Goal: Task Accomplishment & Management: Use online tool/utility

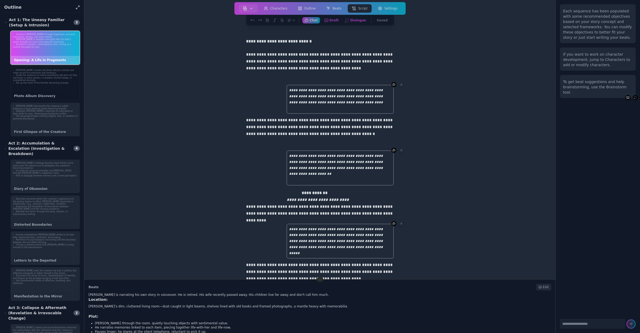
click at [49, 78] on li "Guide the audience to notice something odd (but not fully alarming) in select p…" at bounding box center [45, 78] width 65 height 8
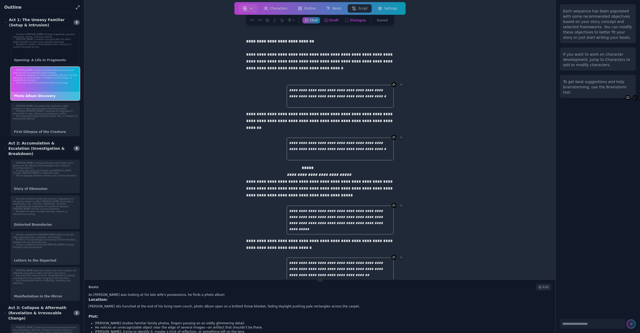
click at [38, 42] on li "[PERSON_NAME]'s isolation and grief after his wife's death through his voice an…" at bounding box center [45, 40] width 65 height 5
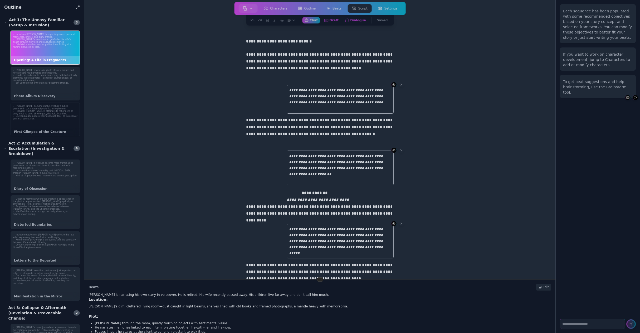
click at [44, 114] on li "Highlight Bruce’s attempts to rationalize or deny what he sees, showing psychol…" at bounding box center [45, 112] width 65 height 5
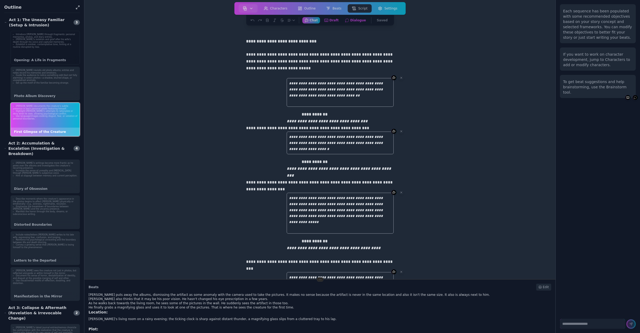
click at [45, 42] on li "Convey Bruce's isolation and grief after his wife's death through his voice and…" at bounding box center [45, 40] width 65 height 5
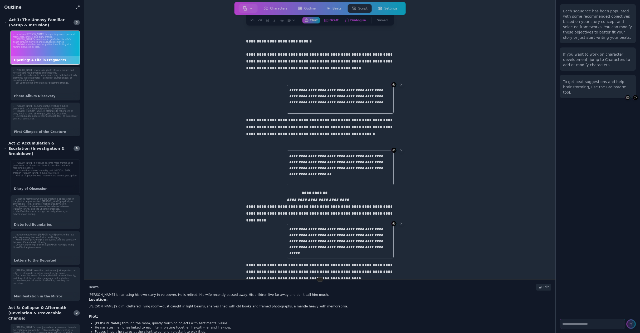
click at [46, 169] on li "Increase the sense of unreality and paranoia through Bruce’s subjective voice." at bounding box center [45, 171] width 65 height 5
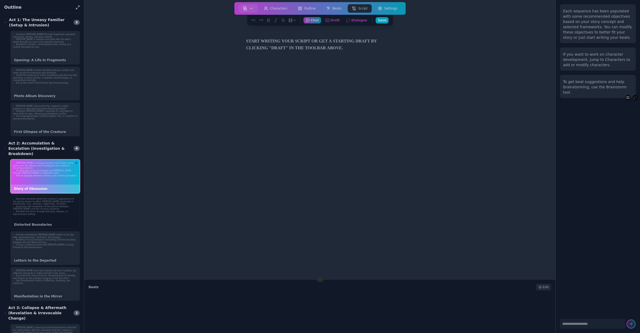
click at [46, 205] on li "Emphasize the breakdown of boundaries between [PERSON_NAME] and the uncanny pre…" at bounding box center [45, 207] width 65 height 5
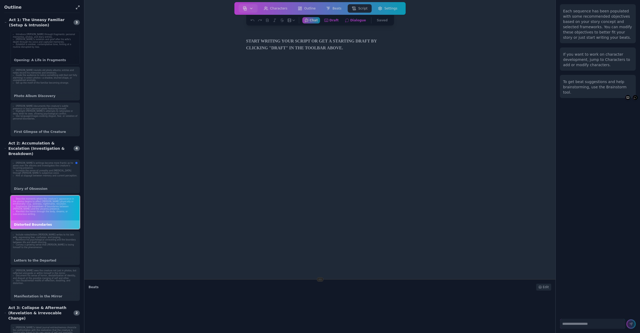
drag, startPoint x: 54, startPoint y: 46, endPoint x: 56, endPoint y: 49, distance: 3.8
click at [54, 46] on li "Establish a somber, contemplative tone, hinting at a routine disrupted by loss." at bounding box center [45, 45] width 65 height 5
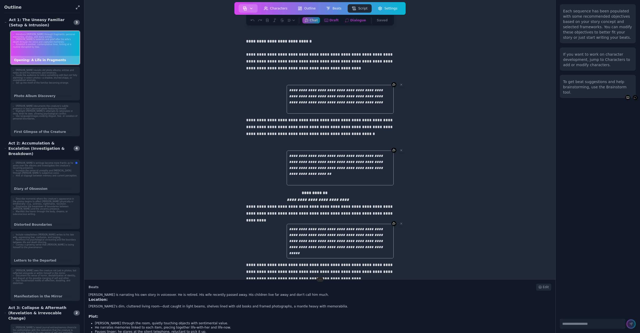
click at [257, 6] on button "button" at bounding box center [247, 8] width 19 height 8
click at [278, 6] on button "Characters" at bounding box center [276, 8] width 32 height 8
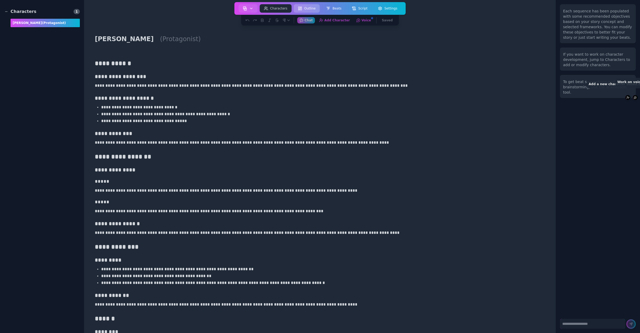
click at [314, 9] on button "Outline" at bounding box center [307, 8] width 26 height 8
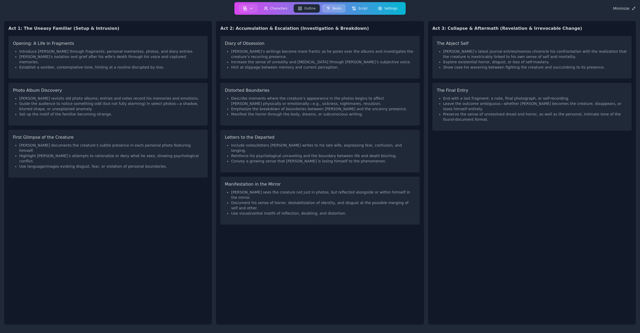
click at [334, 11] on button "Beats" at bounding box center [334, 8] width 24 height 8
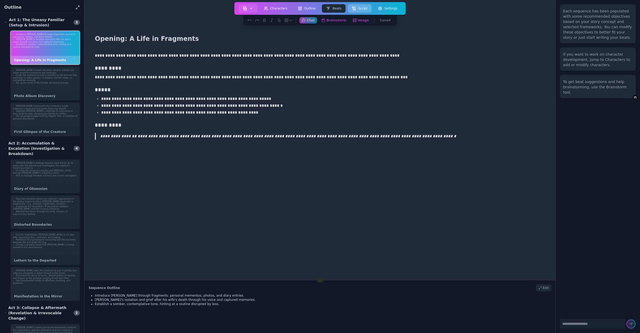
click at [363, 8] on button "Script" at bounding box center [360, 8] width 24 height 8
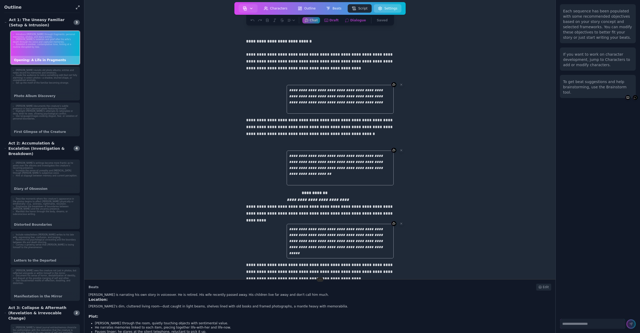
click at [389, 8] on button "Settings" at bounding box center [388, 8] width 28 height 8
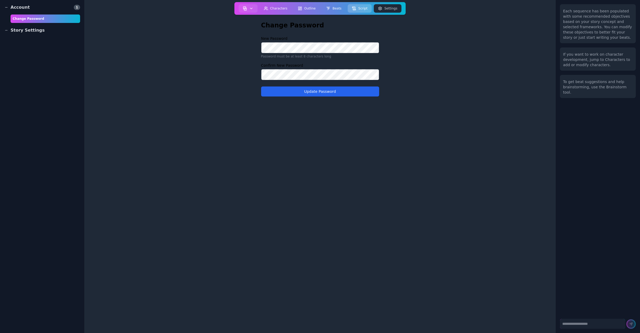
click at [354, 9] on icon at bounding box center [354, 8] width 4 height 4
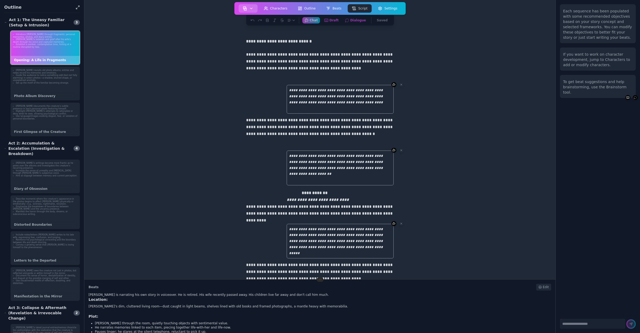
click at [253, 7] on icon "button" at bounding box center [251, 8] width 4 height 4
click at [255, 21] on link "Dashboard" at bounding box center [259, 21] width 38 height 9
click at [252, 9] on icon "button" at bounding box center [251, 8] width 2 height 1
click at [257, 44] on link "Open Project" at bounding box center [259, 40] width 38 height 9
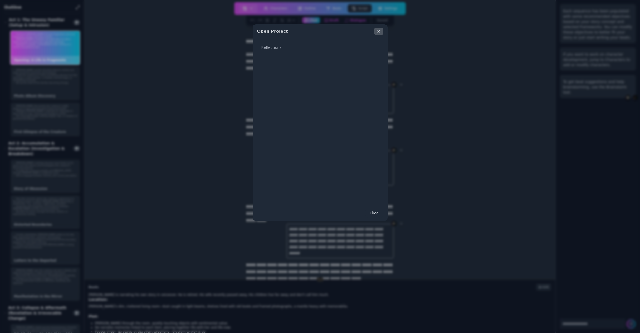
click at [379, 32] on icon "Close" at bounding box center [379, 31] width 2 height 2
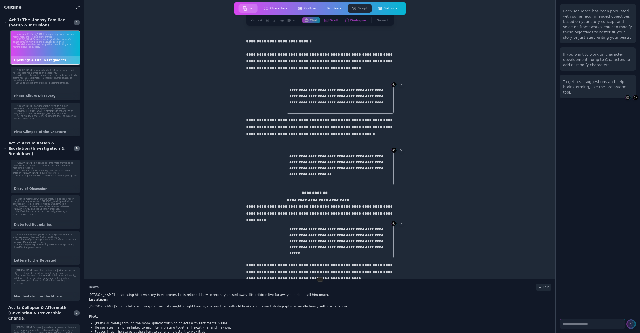
click at [250, 9] on button "button" at bounding box center [247, 8] width 19 height 8
click at [251, 31] on link "New Project" at bounding box center [259, 31] width 38 height 9
click at [252, 8] on icon "button" at bounding box center [251, 8] width 2 height 1
click at [256, 6] on button "button" at bounding box center [247, 8] width 19 height 8
click at [253, 8] on icon "button" at bounding box center [251, 8] width 4 height 4
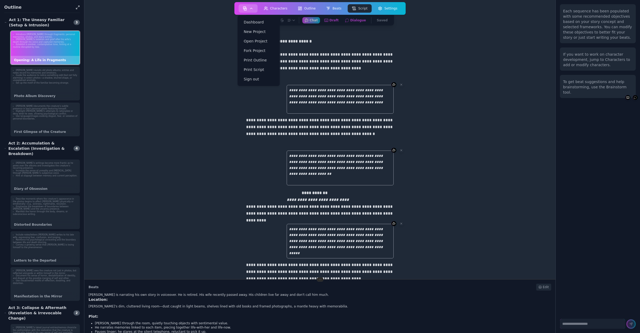
click at [253, 8] on icon "button" at bounding box center [251, 8] width 4 height 4
click at [253, 7] on icon "button" at bounding box center [251, 8] width 4 height 4
click at [254, 23] on link "Dashboard" at bounding box center [259, 21] width 38 height 9
click at [253, 8] on icon "button" at bounding box center [251, 8] width 4 height 4
click at [253, 24] on link "Dashboard" at bounding box center [259, 21] width 38 height 9
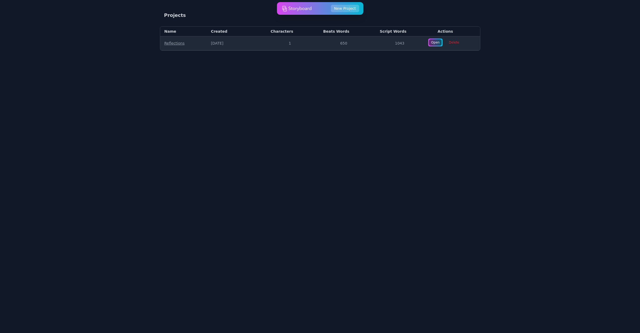
click at [295, 6] on img at bounding box center [297, 8] width 30 height 11
click at [286, 9] on img at bounding box center [297, 8] width 30 height 11
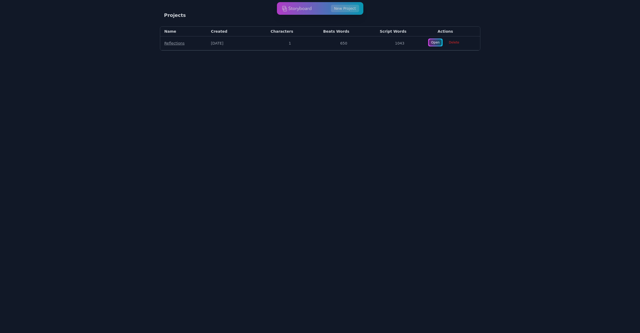
click at [172, 43] on link "Reflections" at bounding box center [174, 43] width 20 height 4
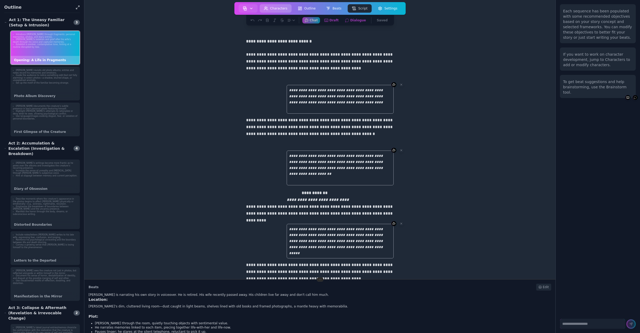
click at [280, 8] on button "Characters" at bounding box center [276, 8] width 32 height 8
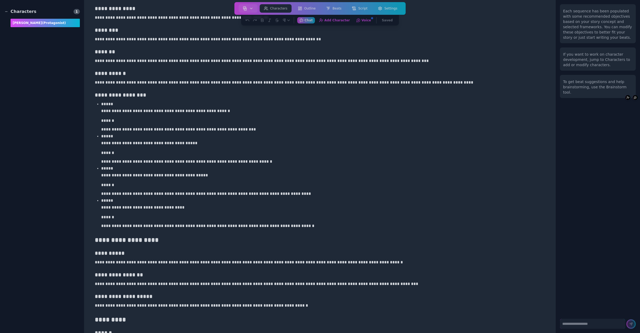
scroll to position [728, 0]
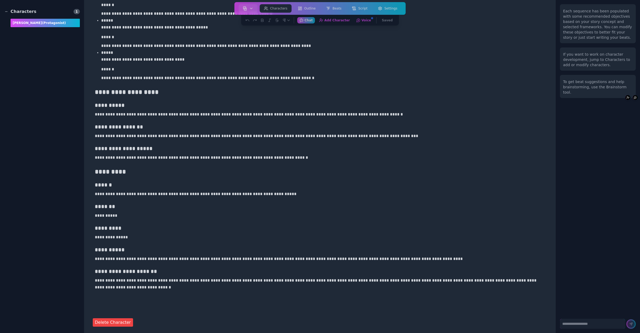
click at [140, 157] on p "**********" at bounding box center [318, 157] width 446 height 7
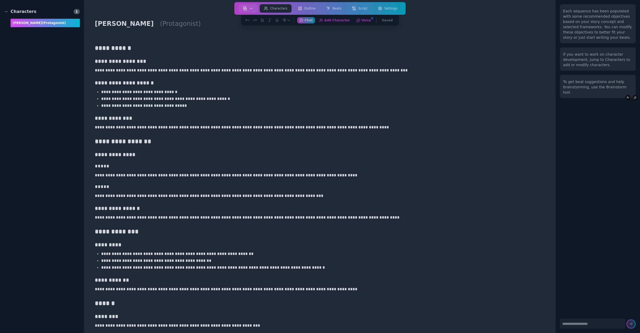
scroll to position [0, 0]
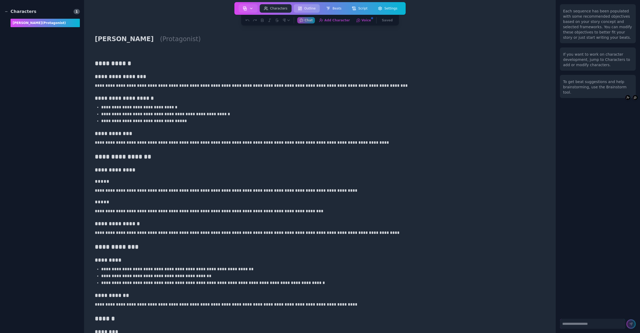
click at [311, 8] on button "Outline" at bounding box center [307, 8] width 26 height 8
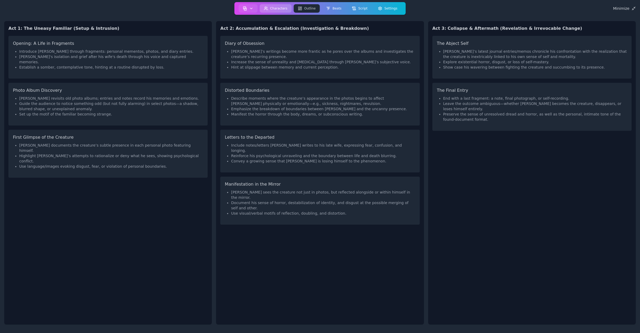
click at [281, 9] on button "Characters" at bounding box center [276, 8] width 32 height 8
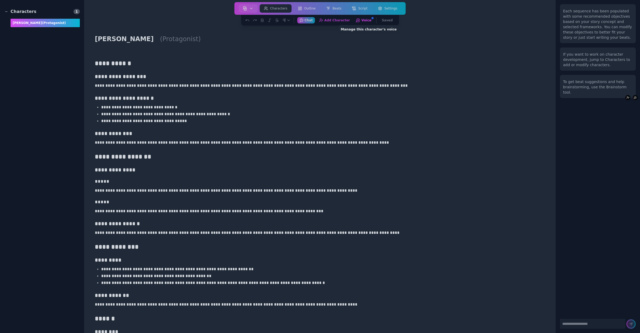
click at [362, 21] on button "Voice Manage this character's voice" at bounding box center [364, 20] width 20 height 7
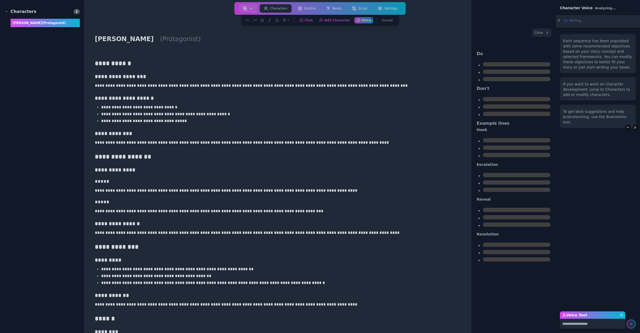
click at [544, 34] on button "Close" at bounding box center [541, 32] width 19 height 8
drag, startPoint x: 542, startPoint y: 33, endPoint x: 525, endPoint y: 43, distance: 19.0
click at [542, 33] on button "Close" at bounding box center [541, 32] width 19 height 8
click at [389, 74] on h3 "**********" at bounding box center [276, 76] width 362 height 7
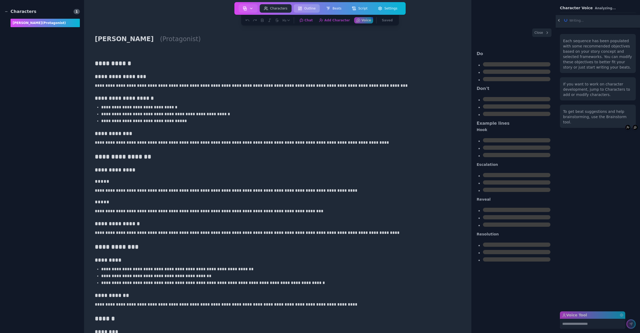
click at [308, 9] on button "Outline" at bounding box center [307, 8] width 26 height 8
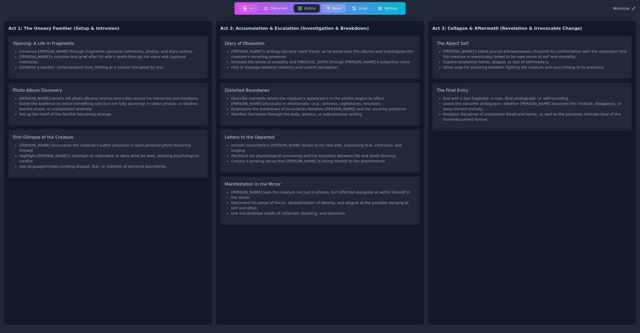
click at [333, 11] on button "Beats" at bounding box center [334, 8] width 24 height 8
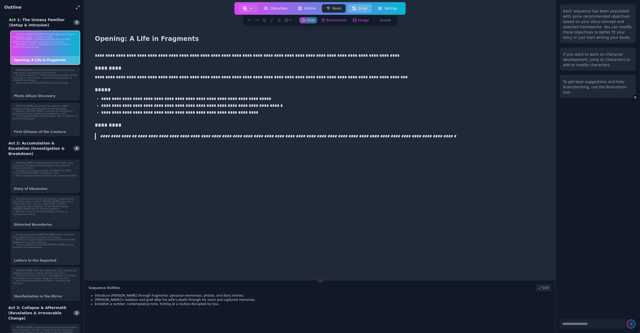
click at [360, 9] on button "Script" at bounding box center [360, 8] width 24 height 8
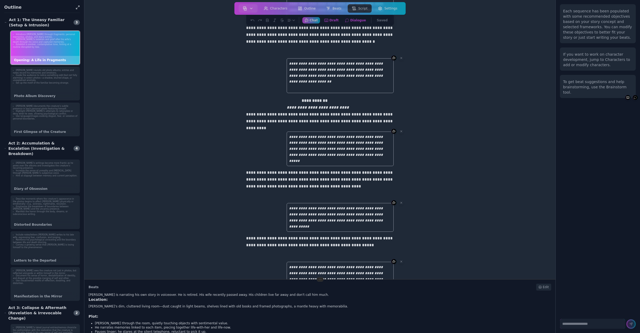
scroll to position [184, 0]
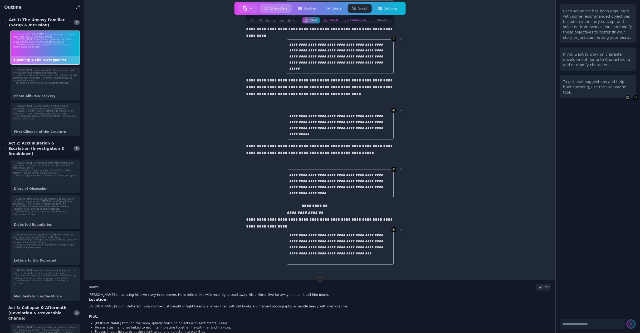
click at [280, 11] on button "Characters" at bounding box center [276, 8] width 32 height 8
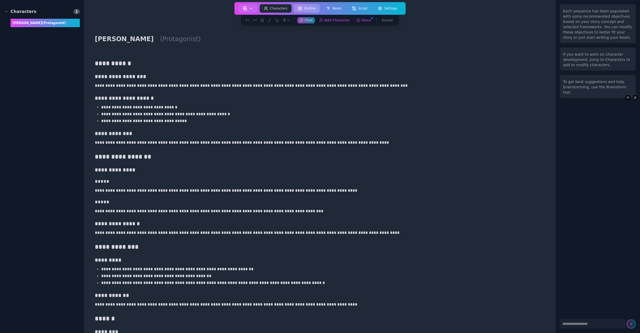
click at [309, 9] on button "Outline" at bounding box center [307, 8] width 26 height 8
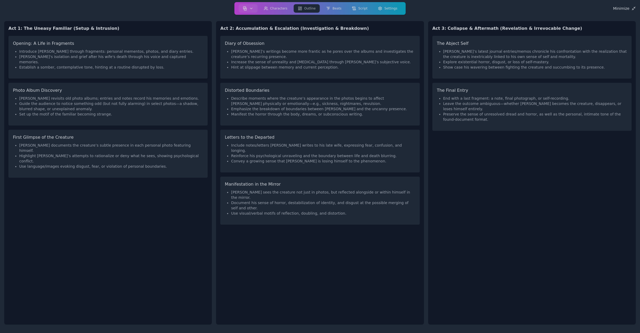
click at [126, 68] on div "Introduce Bruce through fragments: personal mementos, photos, and diary entries…" at bounding box center [108, 61] width 190 height 25
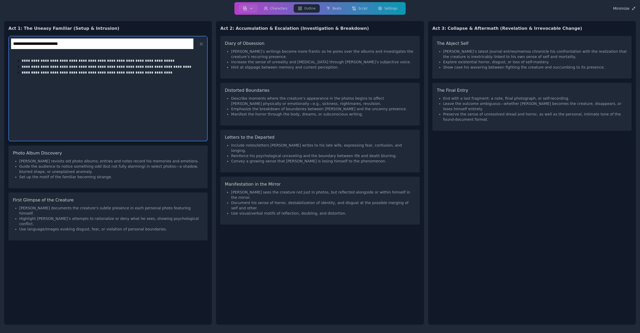
click at [118, 99] on div "**********" at bounding box center [108, 95] width 198 height 89
click at [161, 84] on div "**********" at bounding box center [108, 68] width 198 height 35
drag, startPoint x: 158, startPoint y: 71, endPoint x: 157, endPoint y: 76, distance: 5.8
click at [158, 73] on p "**********" at bounding box center [111, 73] width 179 height 6
click at [180, 22] on div "Act 1: The Uneasy Familiar (Setup & Intrusion)" at bounding box center [108, 26] width 208 height 11
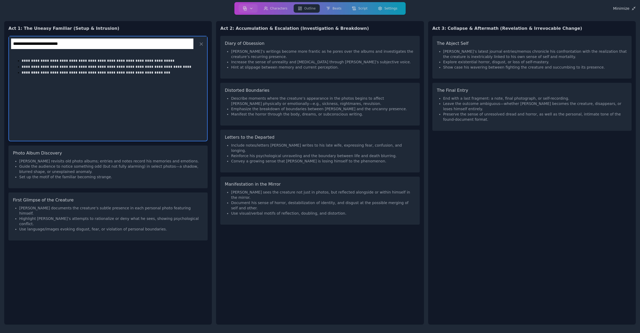
click at [193, 79] on div "**********" at bounding box center [108, 69] width 190 height 26
click at [203, 44] on icon at bounding box center [201, 43] width 5 height 5
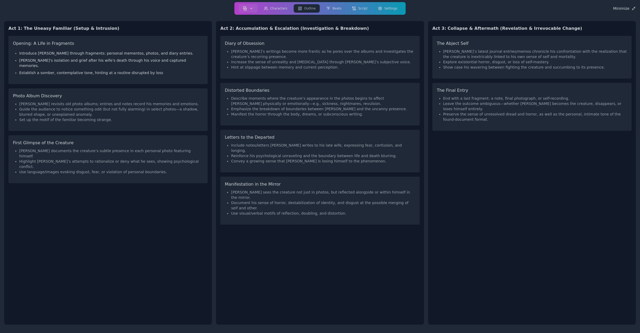
click at [533, 172] on div "The Abject Self Bruce’s latest journal entries/memos chronicle his confrontatio…" at bounding box center [532, 178] width 208 height 293
click at [329, 10] on icon at bounding box center [328, 8] width 4 height 4
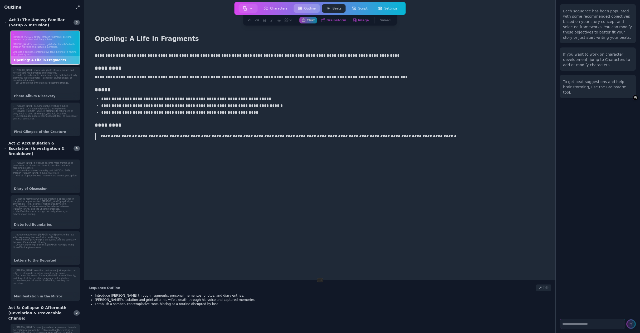
click at [308, 10] on button "Outline" at bounding box center [307, 8] width 26 height 8
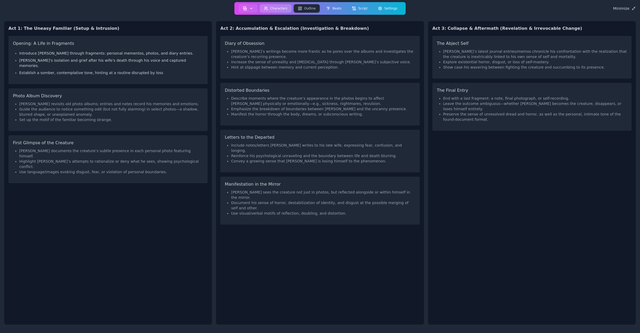
click at [277, 7] on button "Characters" at bounding box center [276, 8] width 32 height 8
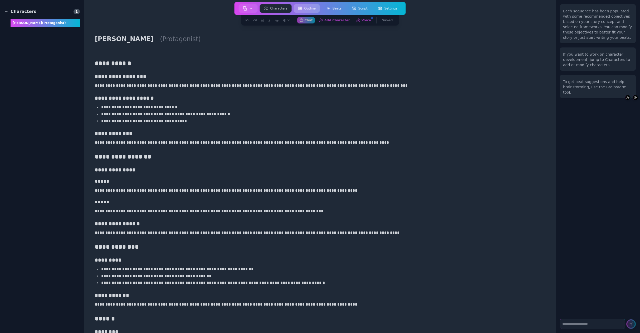
click at [308, 9] on button "Outline" at bounding box center [307, 8] width 26 height 8
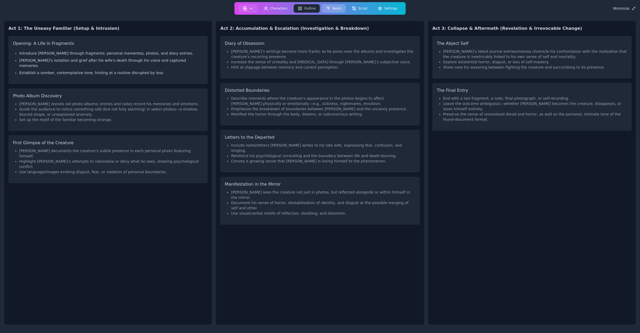
click at [335, 6] on button "Beats" at bounding box center [334, 8] width 24 height 8
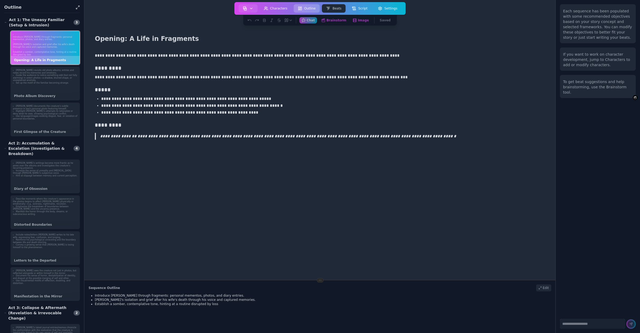
click at [311, 7] on button "Outline" at bounding box center [307, 8] width 26 height 8
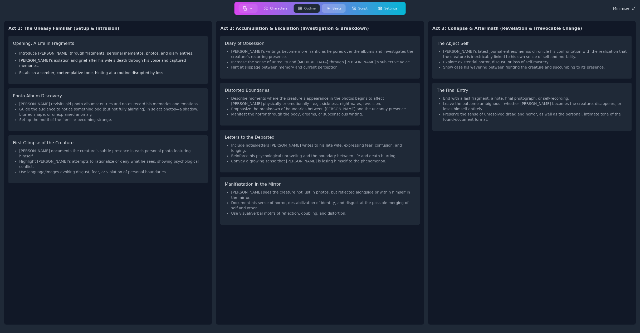
click at [330, 7] on icon at bounding box center [328, 8] width 4 height 4
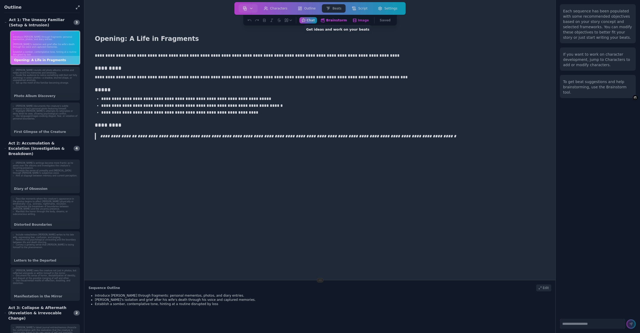
click at [334, 22] on button "Brainstorm Get ideas and work on your beats" at bounding box center [333, 20] width 31 height 7
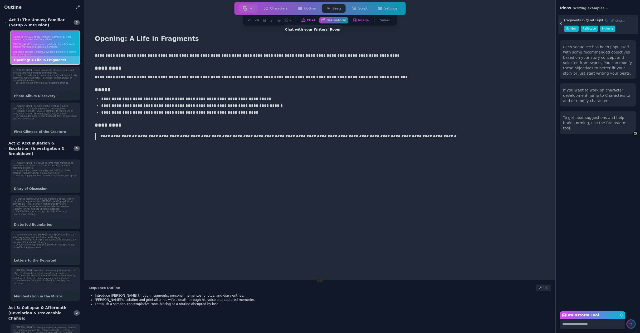
click at [316, 20] on button "Chat Chat with your Writers' Room" at bounding box center [308, 20] width 19 height 7
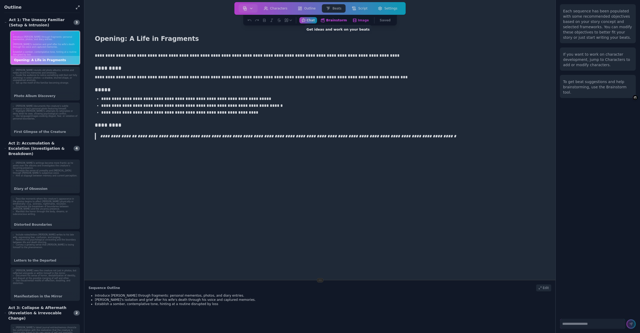
click at [333, 20] on button "Brainstorm Get ideas and work on your beats" at bounding box center [333, 20] width 31 height 7
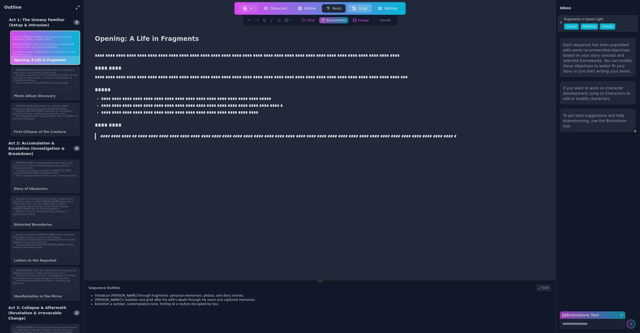
click at [359, 9] on button "Script" at bounding box center [360, 8] width 24 height 8
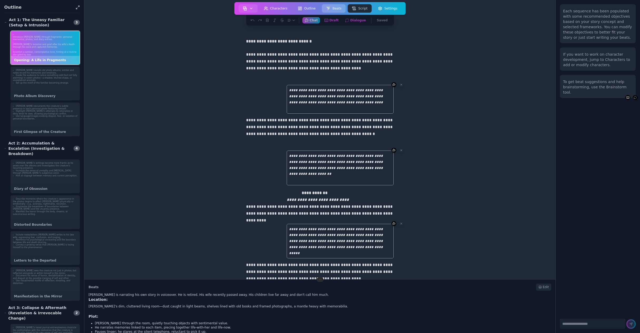
click at [338, 8] on button "Beats" at bounding box center [334, 8] width 24 height 8
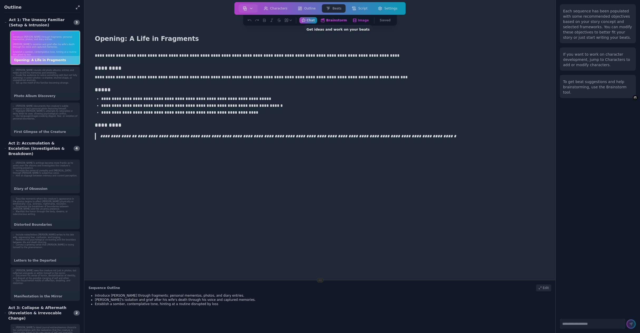
click at [335, 21] on button "Brainstorm Get ideas and work on your beats" at bounding box center [333, 20] width 31 height 7
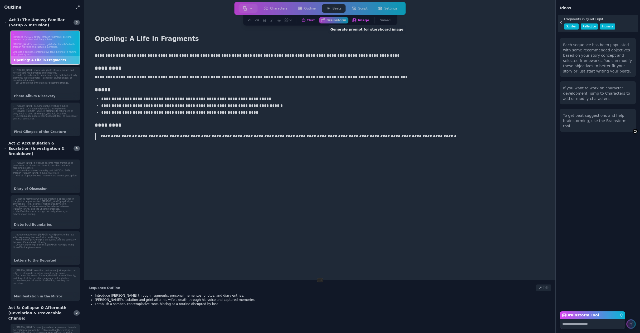
click at [359, 21] on button "Image Generate prompt for storyboard image" at bounding box center [361, 20] width 22 height 7
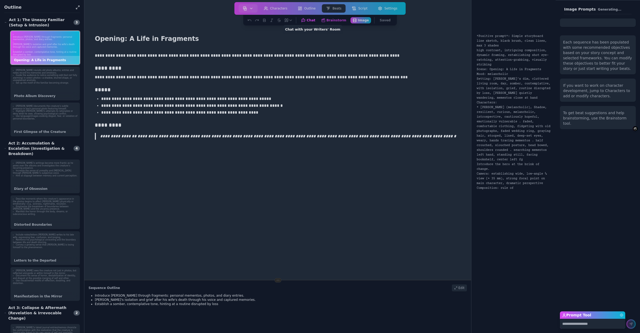
click at [314, 21] on button "Chat Chat with your Writers' Room" at bounding box center [308, 20] width 19 height 7
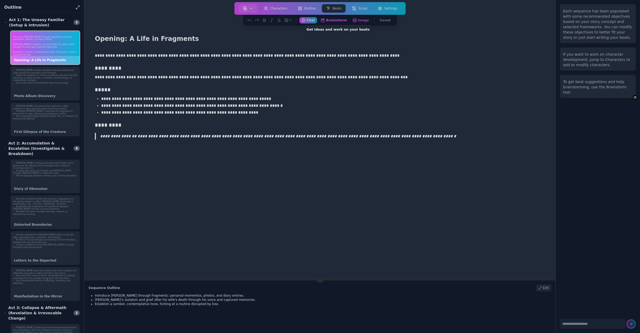
click at [330, 20] on button "Brainstorm Get ideas and work on your beats" at bounding box center [333, 20] width 31 height 7
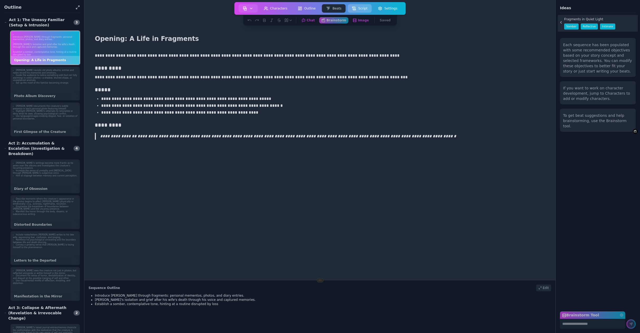
click at [361, 8] on button "Script" at bounding box center [360, 8] width 24 height 8
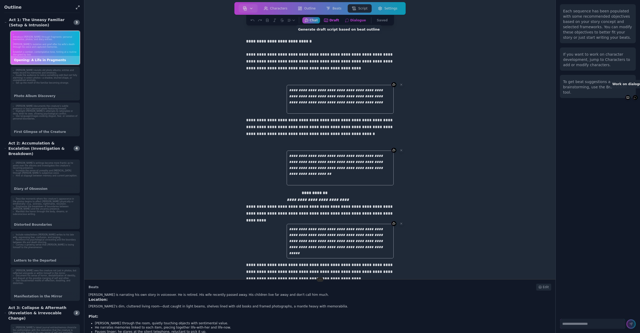
click at [336, 18] on button "Draft Generate draft script based on beat outline" at bounding box center [330, 20] width 19 height 7
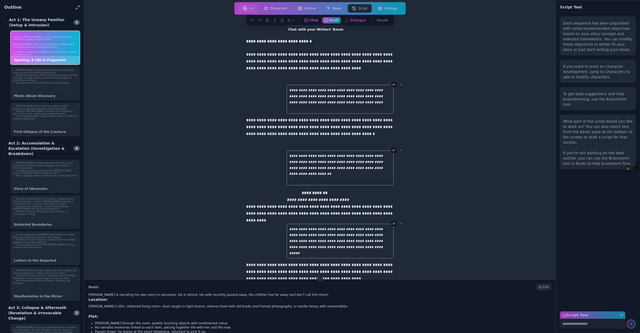
click at [318, 21] on button "Chat Chat with your Writers' Room" at bounding box center [311, 20] width 19 height 7
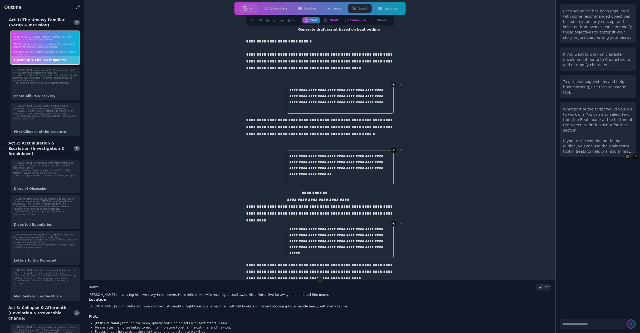
click at [332, 20] on button "Draft Generate draft script based on beat outline" at bounding box center [330, 20] width 19 height 7
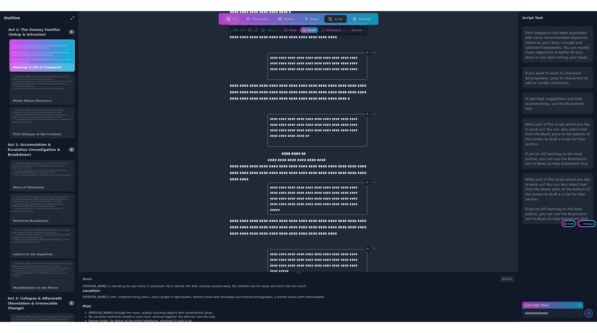
scroll to position [53, 0]
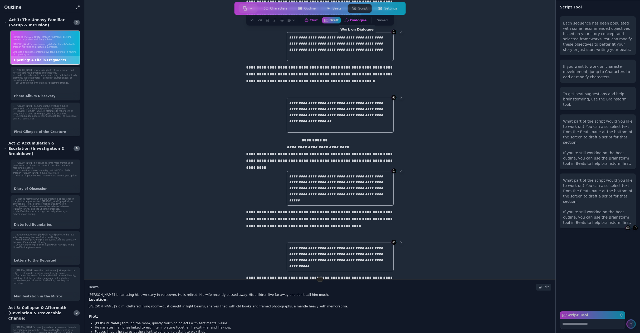
click at [361, 21] on button "Dialogue Work on Dialogue" at bounding box center [355, 20] width 27 height 7
